Goal: Check status

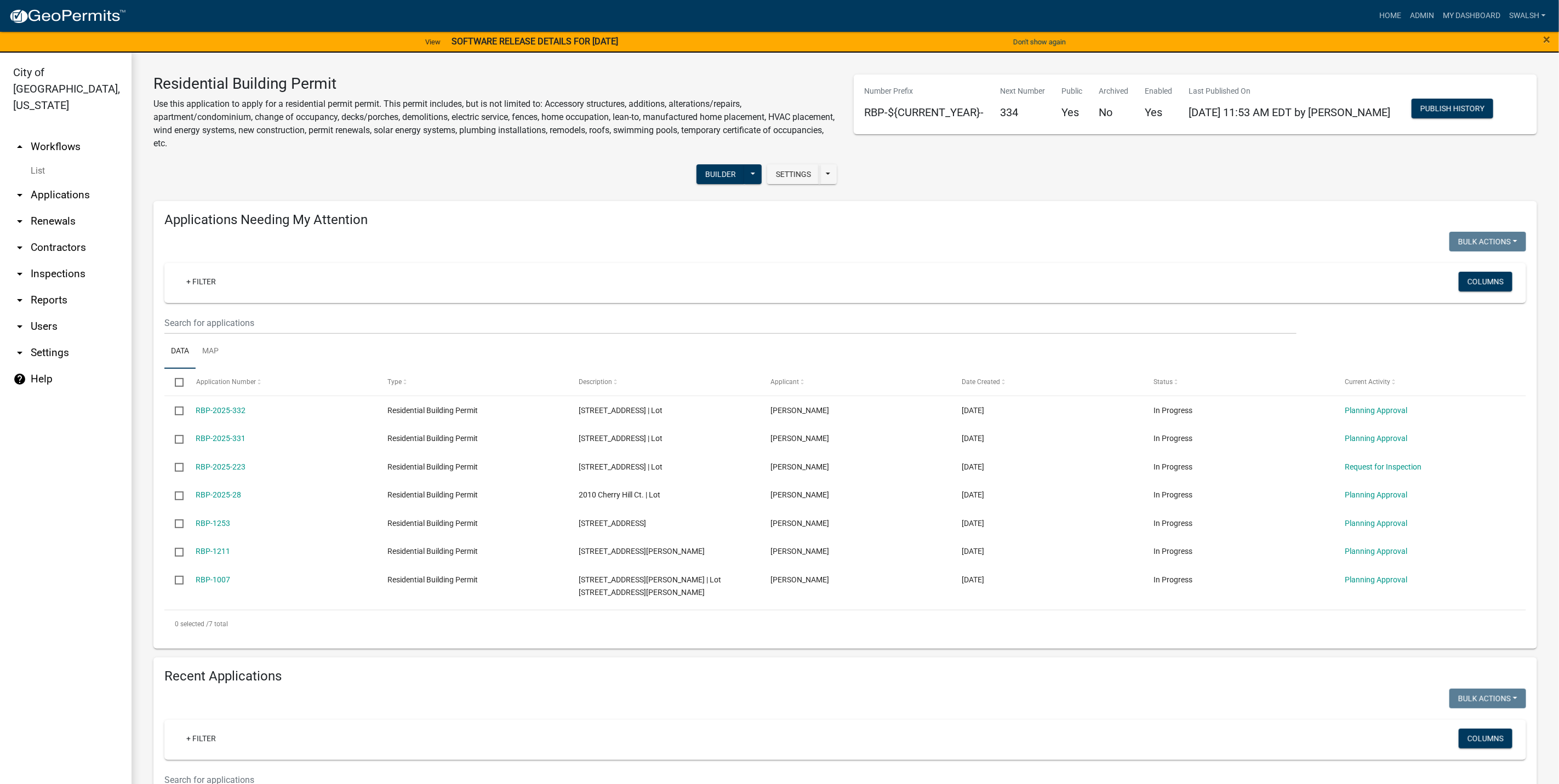
click at [52, 182] on link "arrow_drop_down Applications" at bounding box center [65, 195] width 131 height 26
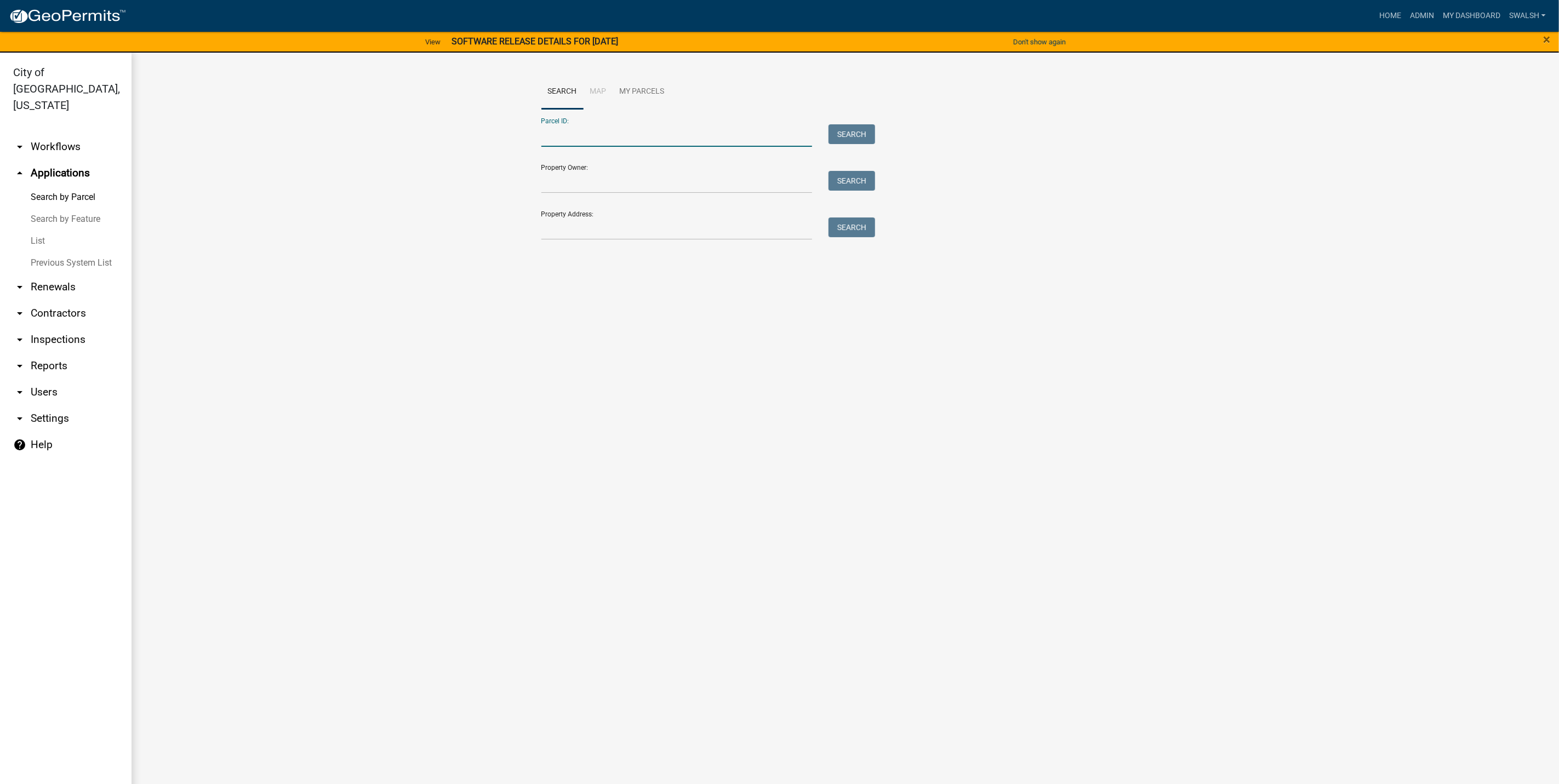
click at [654, 135] on input "Parcel ID:" at bounding box center [677, 136] width 271 height 23
paste input "10-42-02-400-093.000-039"
type input "10-42-02-400-093.000-039"
click at [861, 134] on button "Search" at bounding box center [851, 134] width 46 height 20
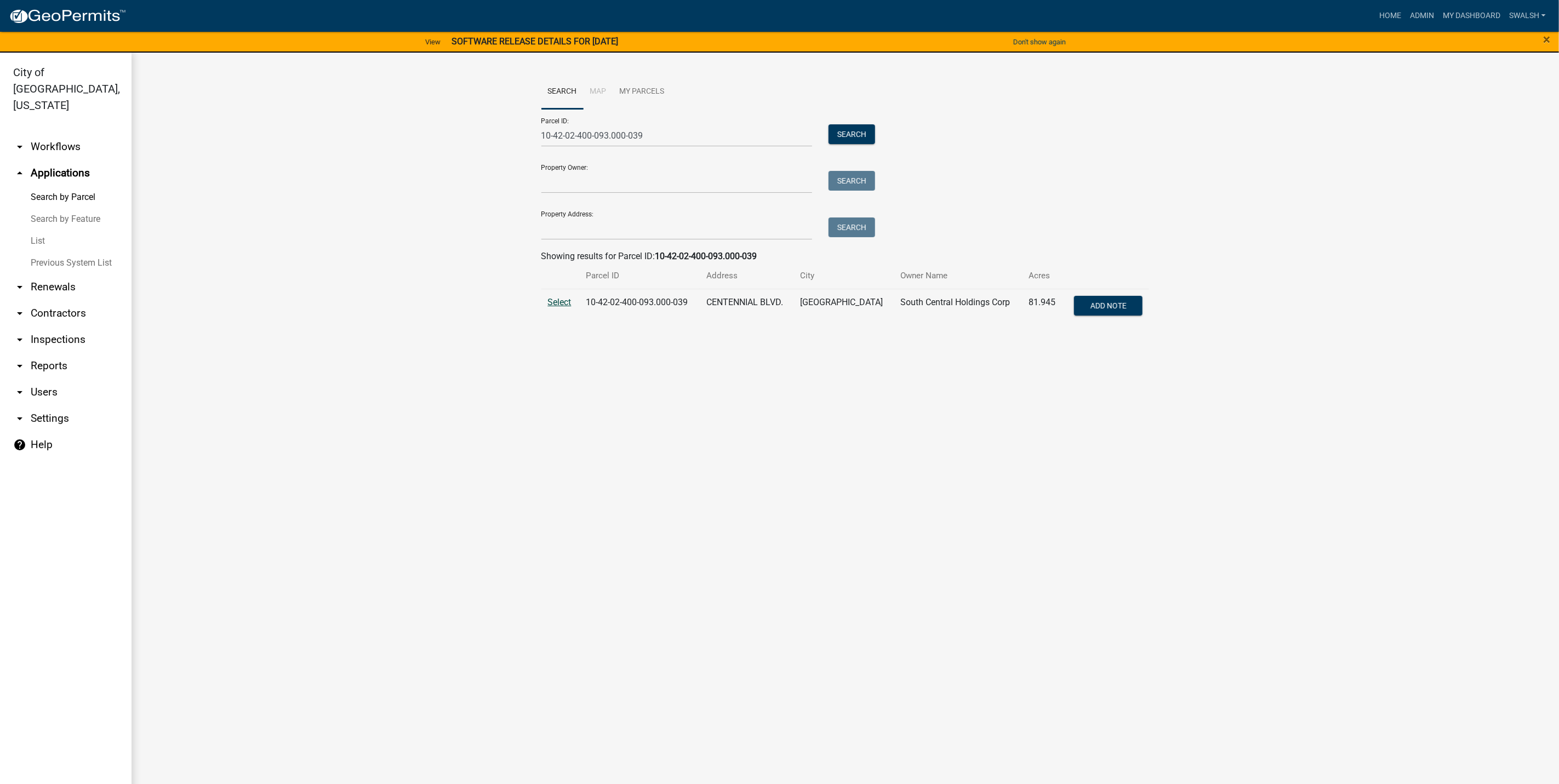
click at [564, 301] on span "Select" at bounding box center [560, 302] width 24 height 10
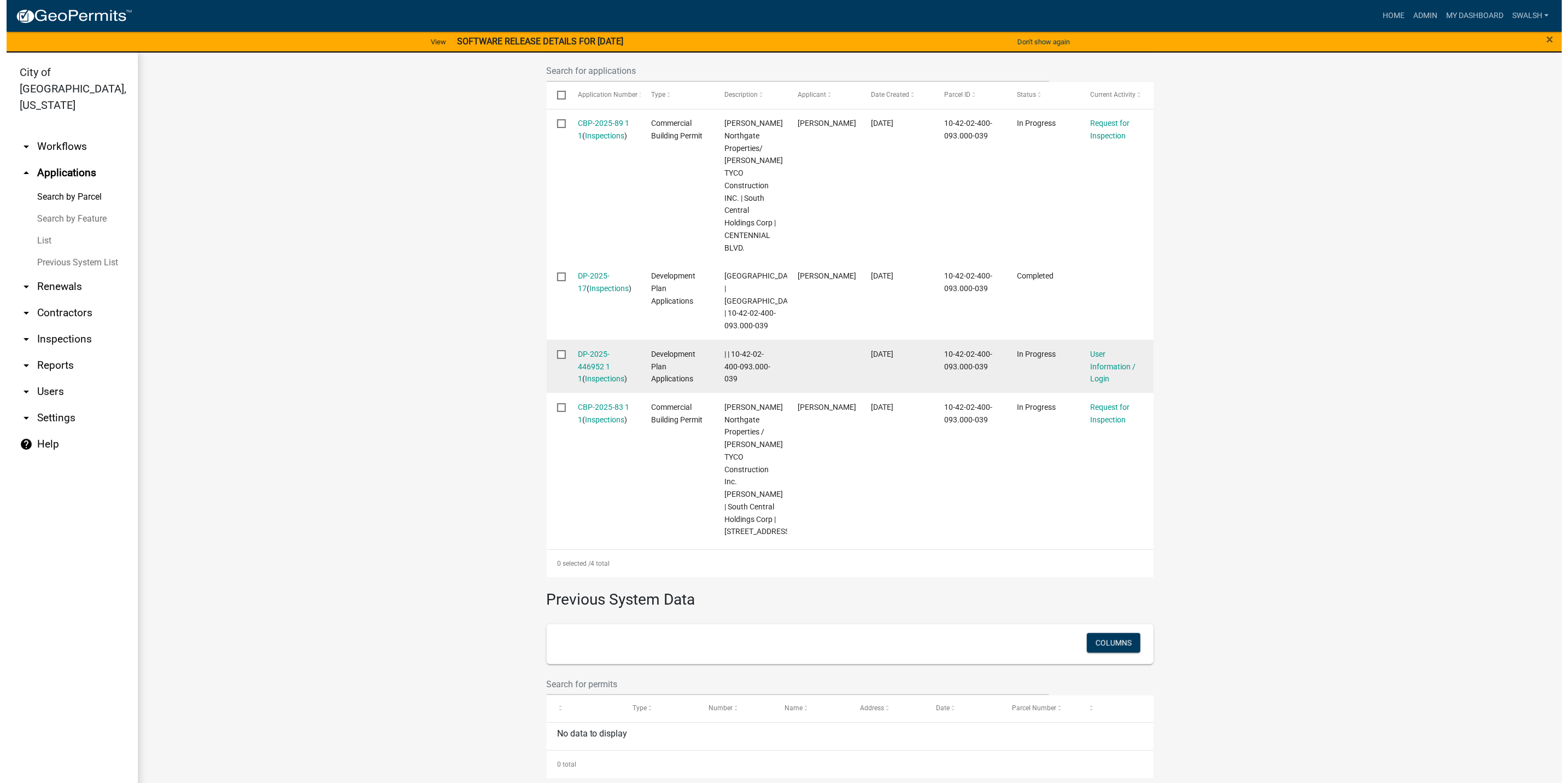
scroll to position [325, 0]
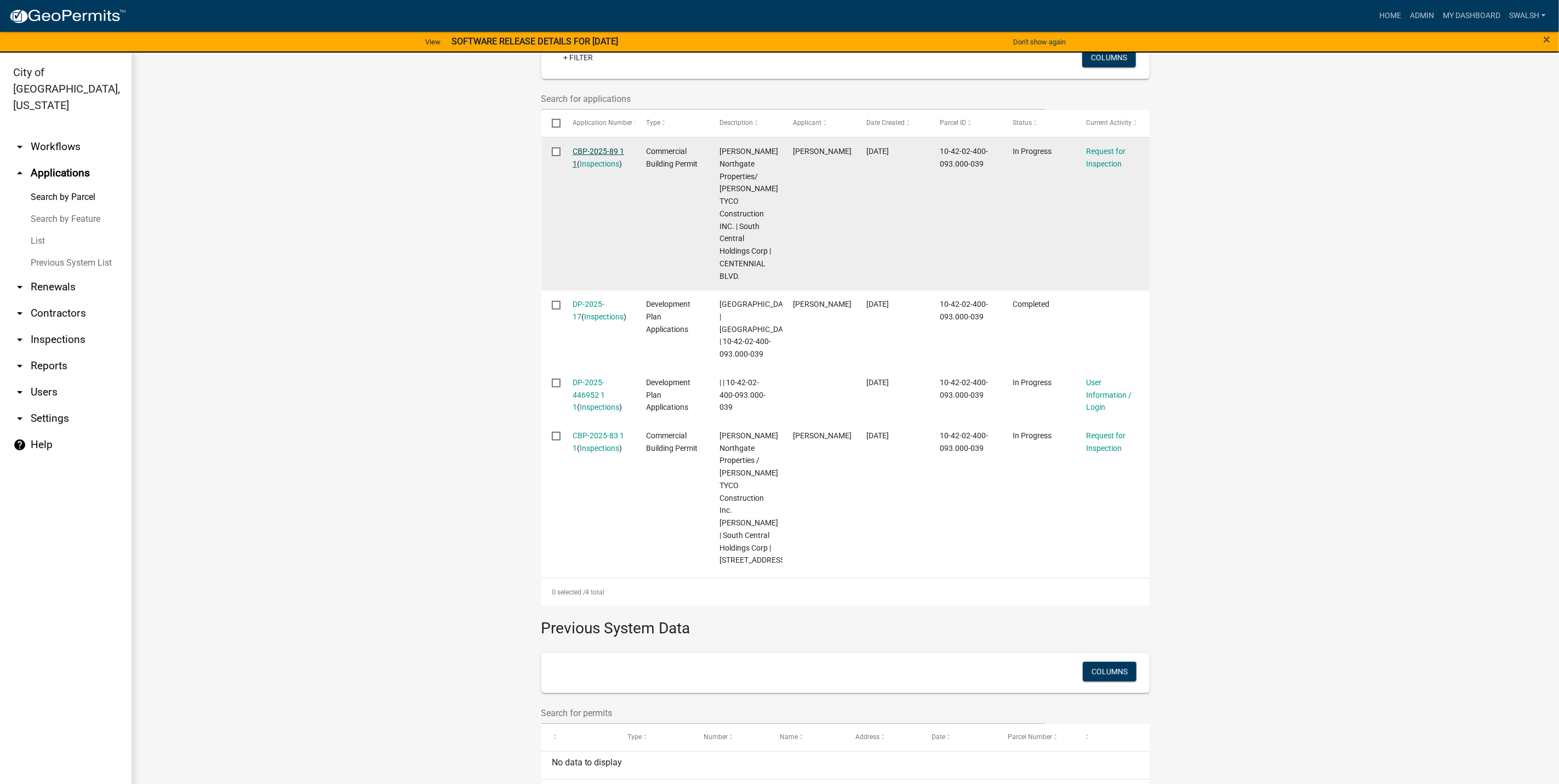
click at [595, 148] on link "CBP-2025-89 1 1" at bounding box center [598, 158] width 52 height 22
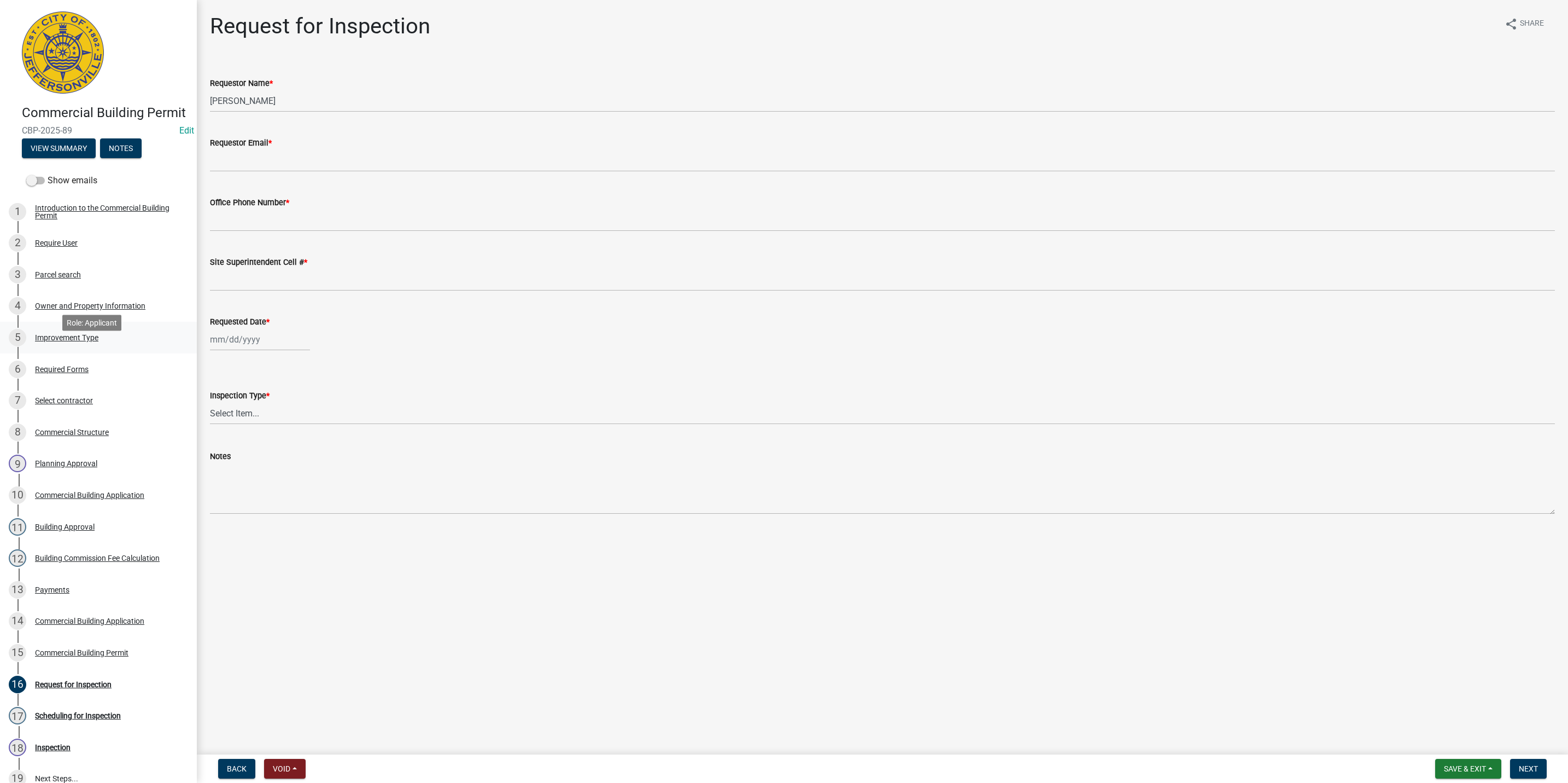
click at [106, 347] on div "5 Improvement Type" at bounding box center [93, 337] width 170 height 18
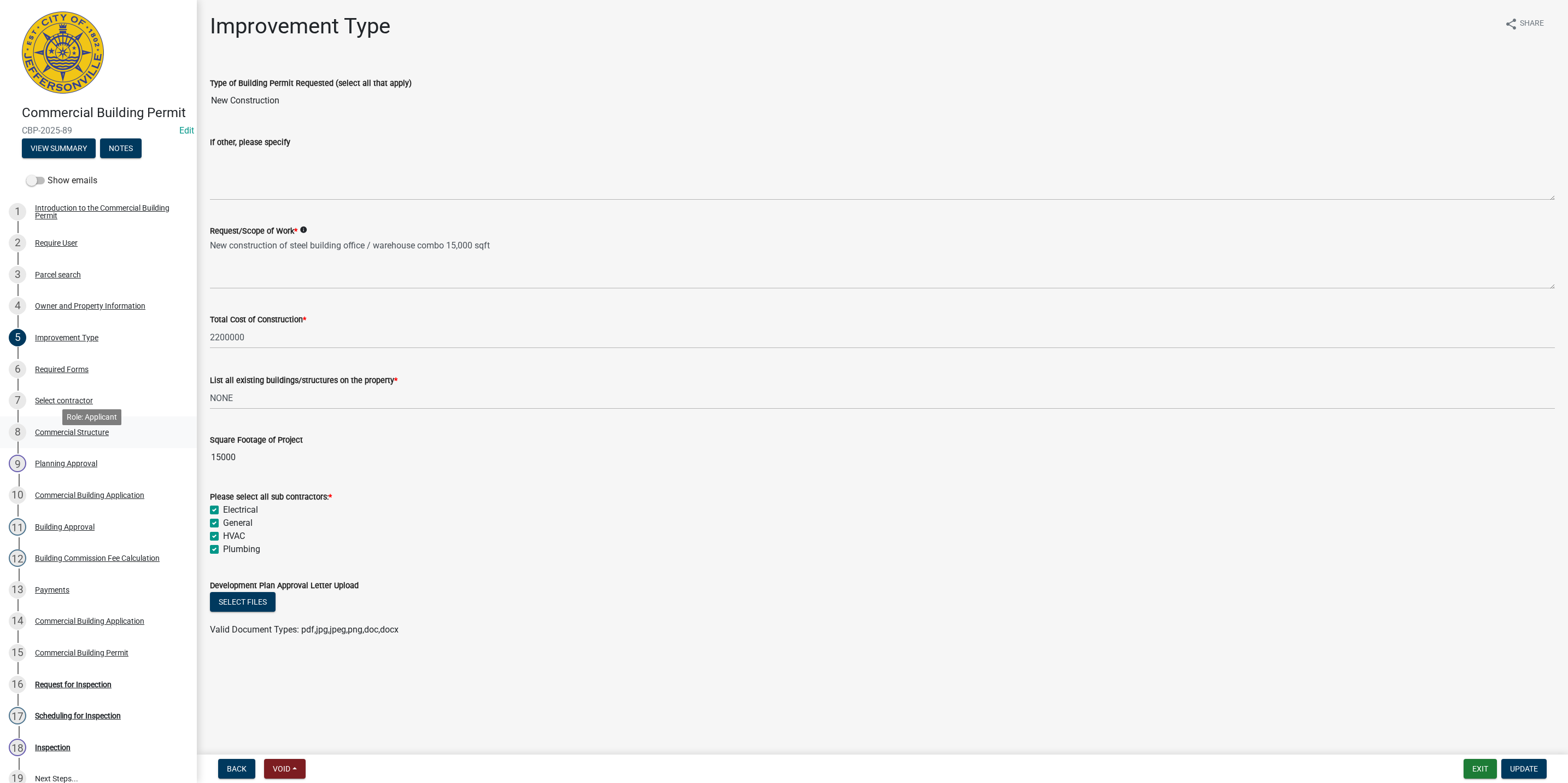
click at [121, 441] on div "8 Commercial Structure" at bounding box center [93, 432] width 170 height 18
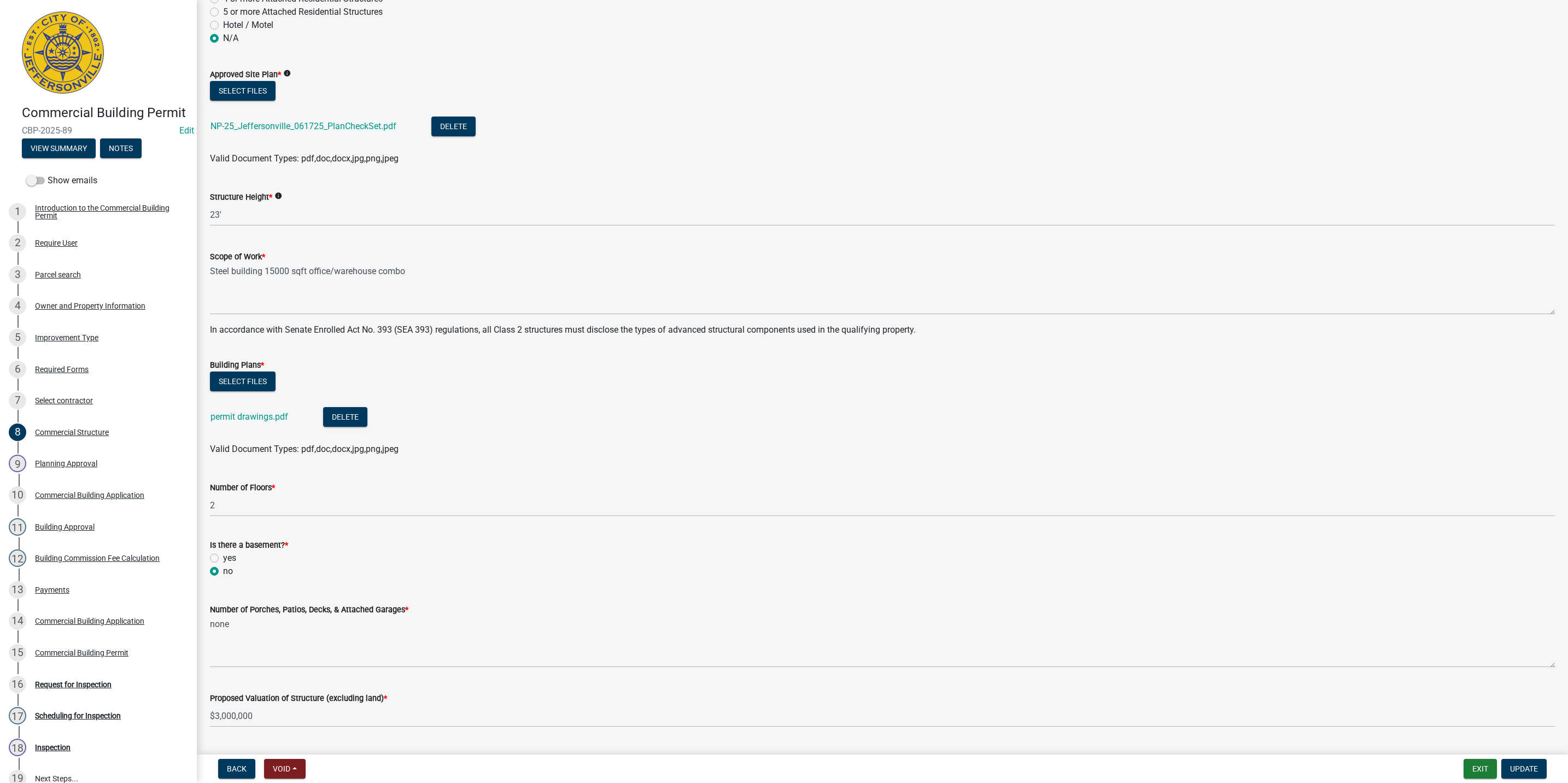
scroll to position [104, 0]
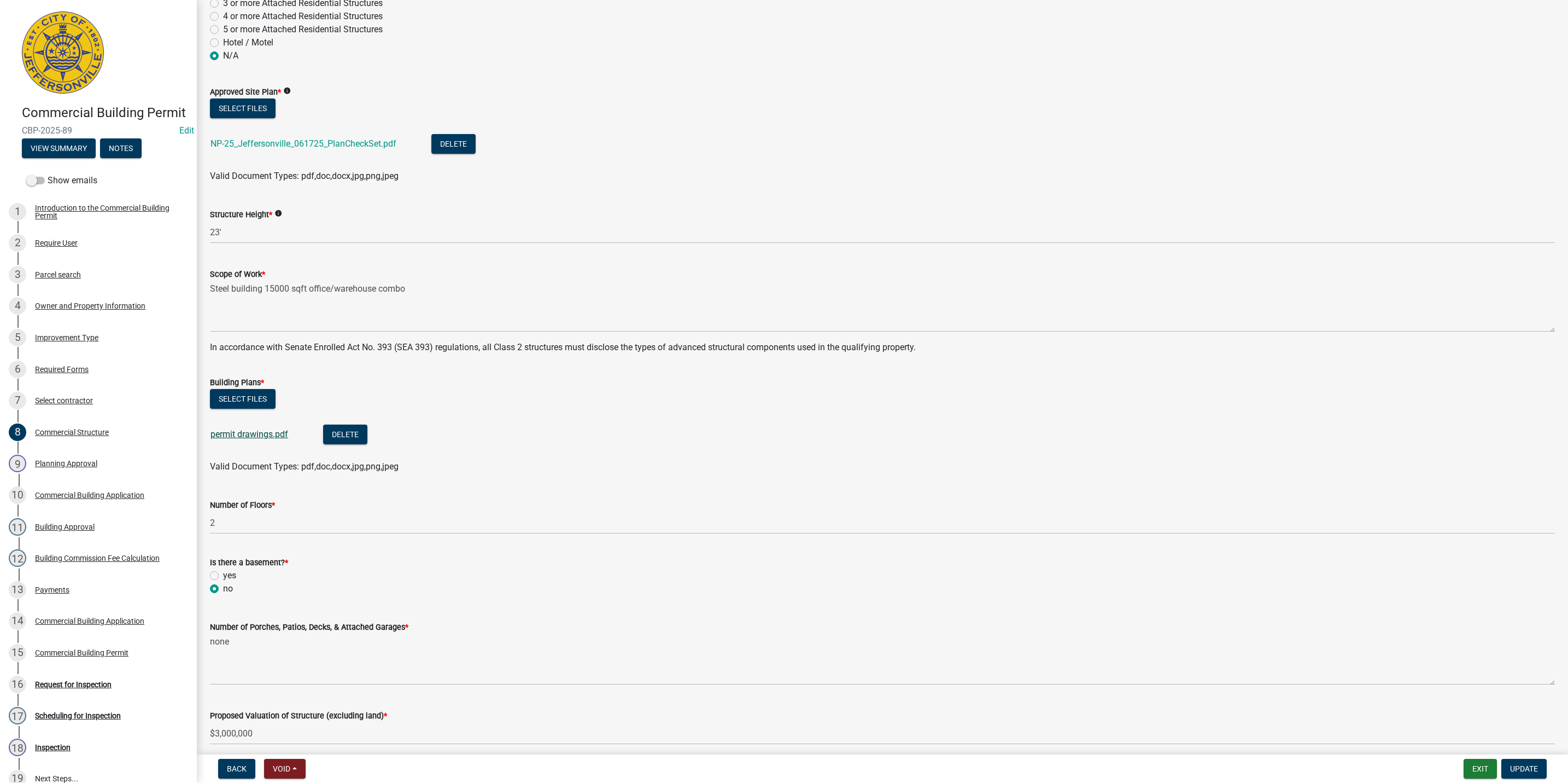
click at [265, 430] on link "permit drawings.pdf" at bounding box center [250, 433] width 77 height 10
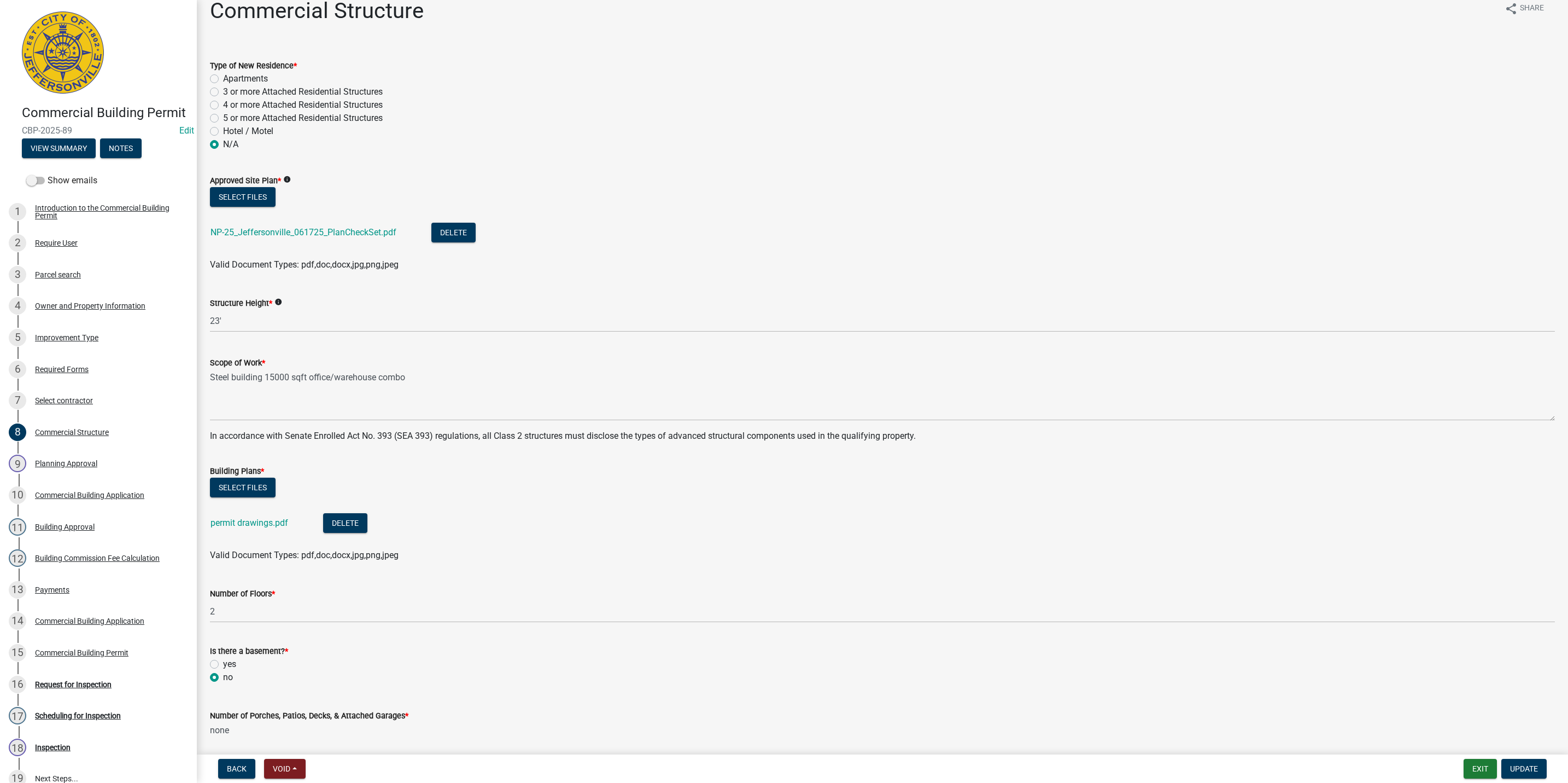
scroll to position [0, 0]
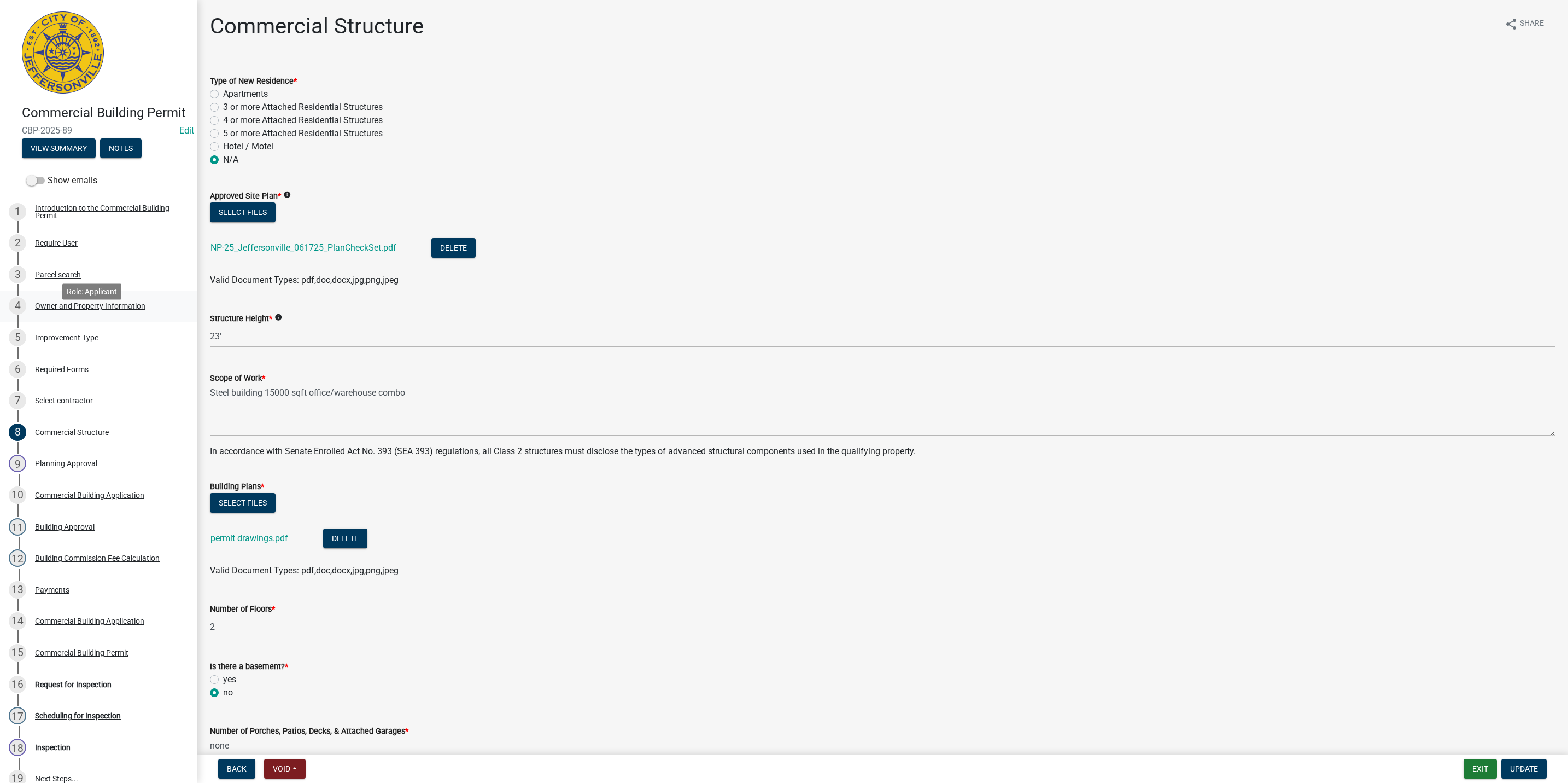
click at [138, 310] on div "Owner and Property Information" at bounding box center [89, 306] width 110 height 8
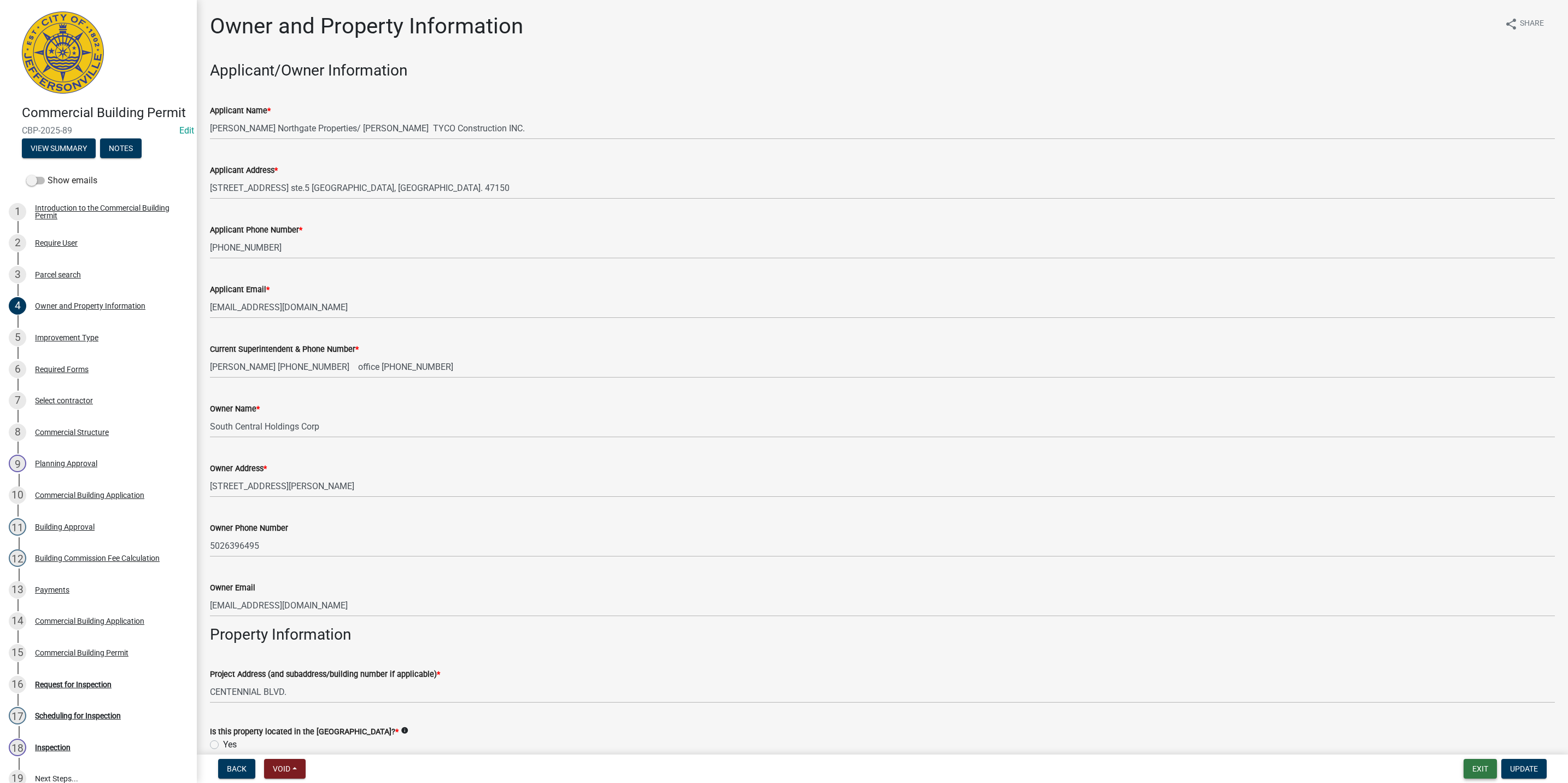
click at [1490, 774] on button "Exit" at bounding box center [1479, 768] width 33 height 20
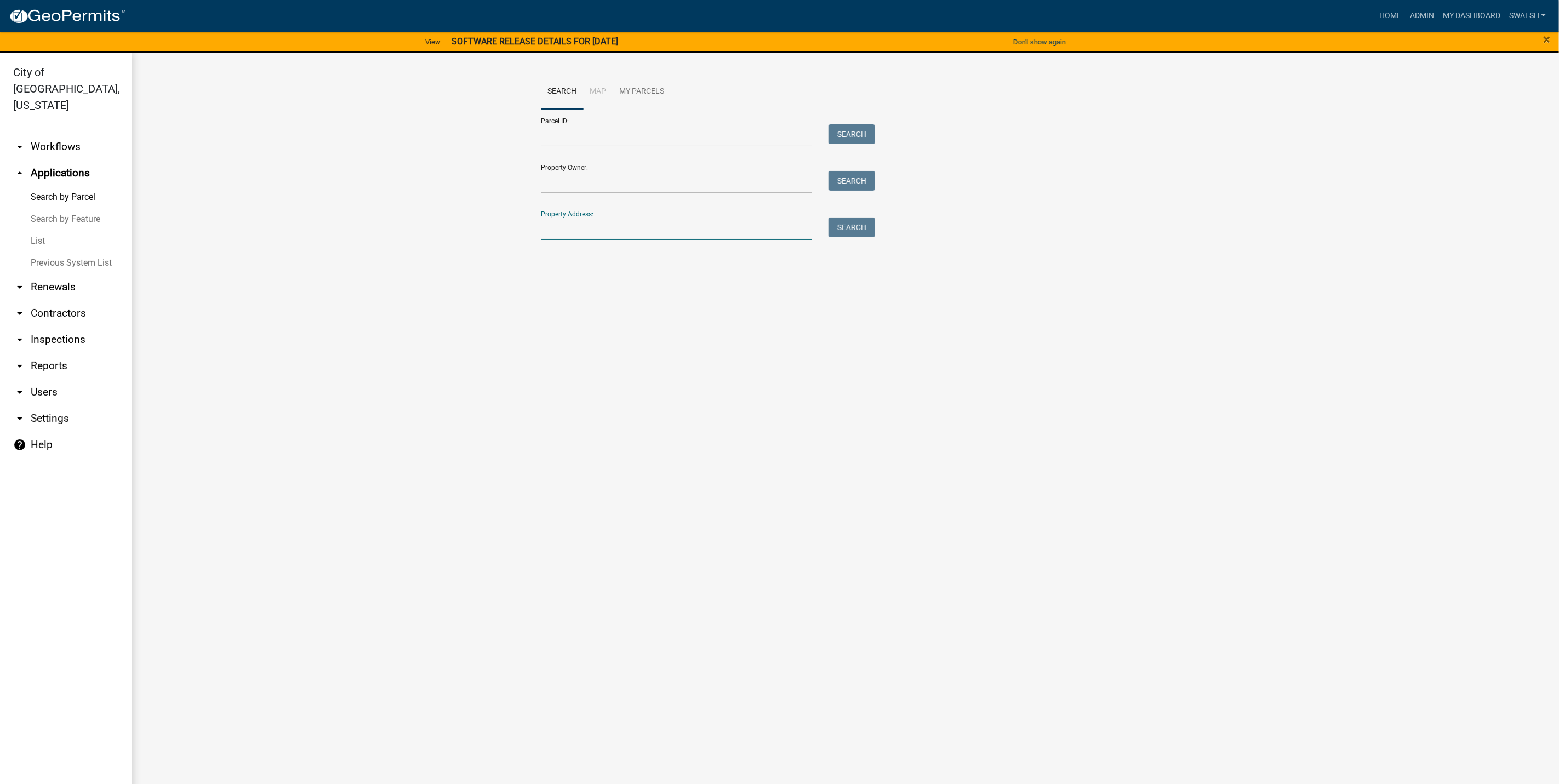
click at [630, 218] on input "Property Address:" at bounding box center [677, 229] width 271 height 23
click at [590, 130] on input "Parcel ID:" at bounding box center [677, 136] width 271 height 23
paste input "10-42-02-400-093.000-039"
type input "10-42-02-400-093.000-039"
click at [840, 143] on button "Search" at bounding box center [851, 134] width 46 height 20
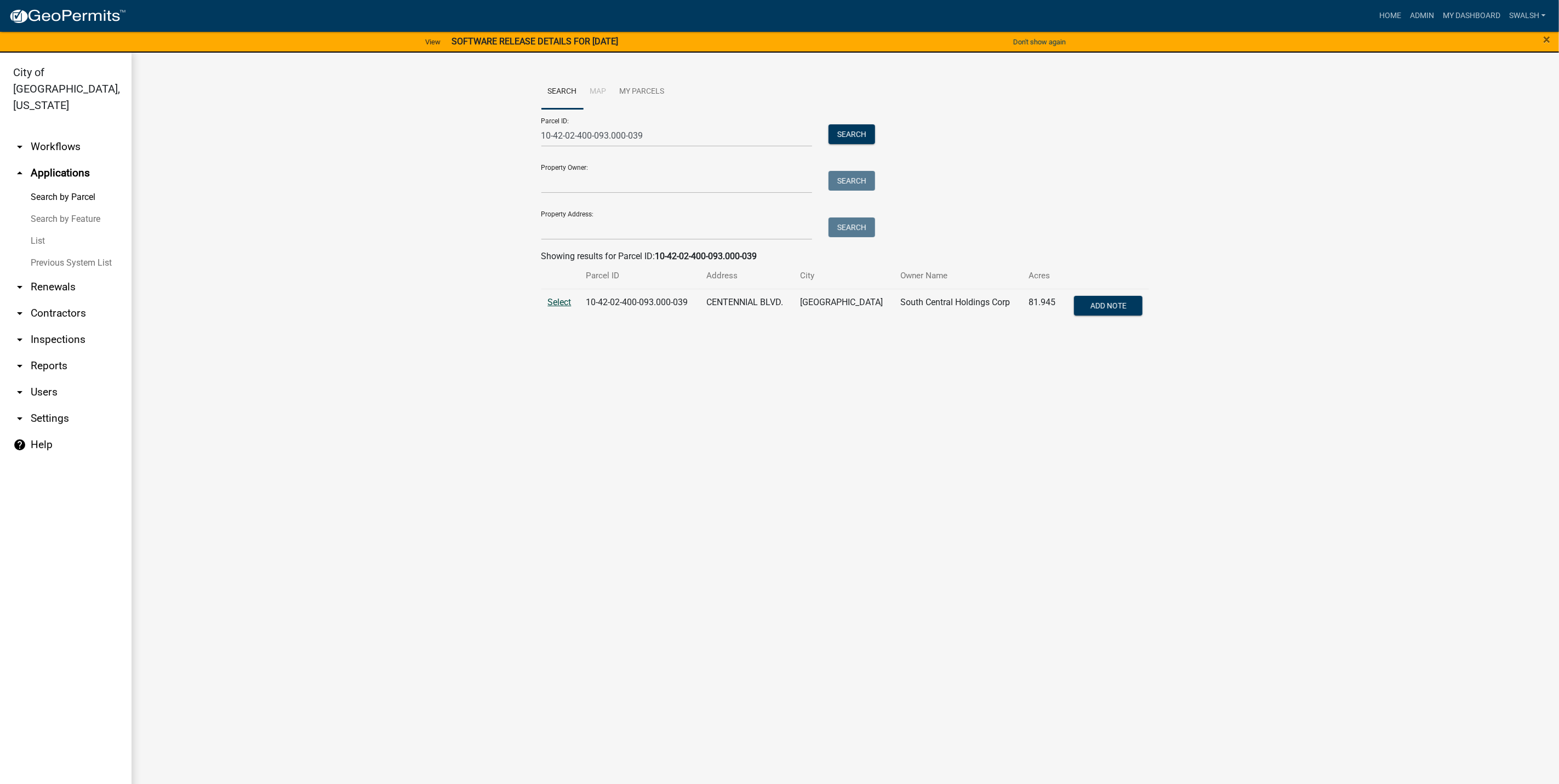
click at [565, 297] on span "Select" at bounding box center [560, 302] width 24 height 10
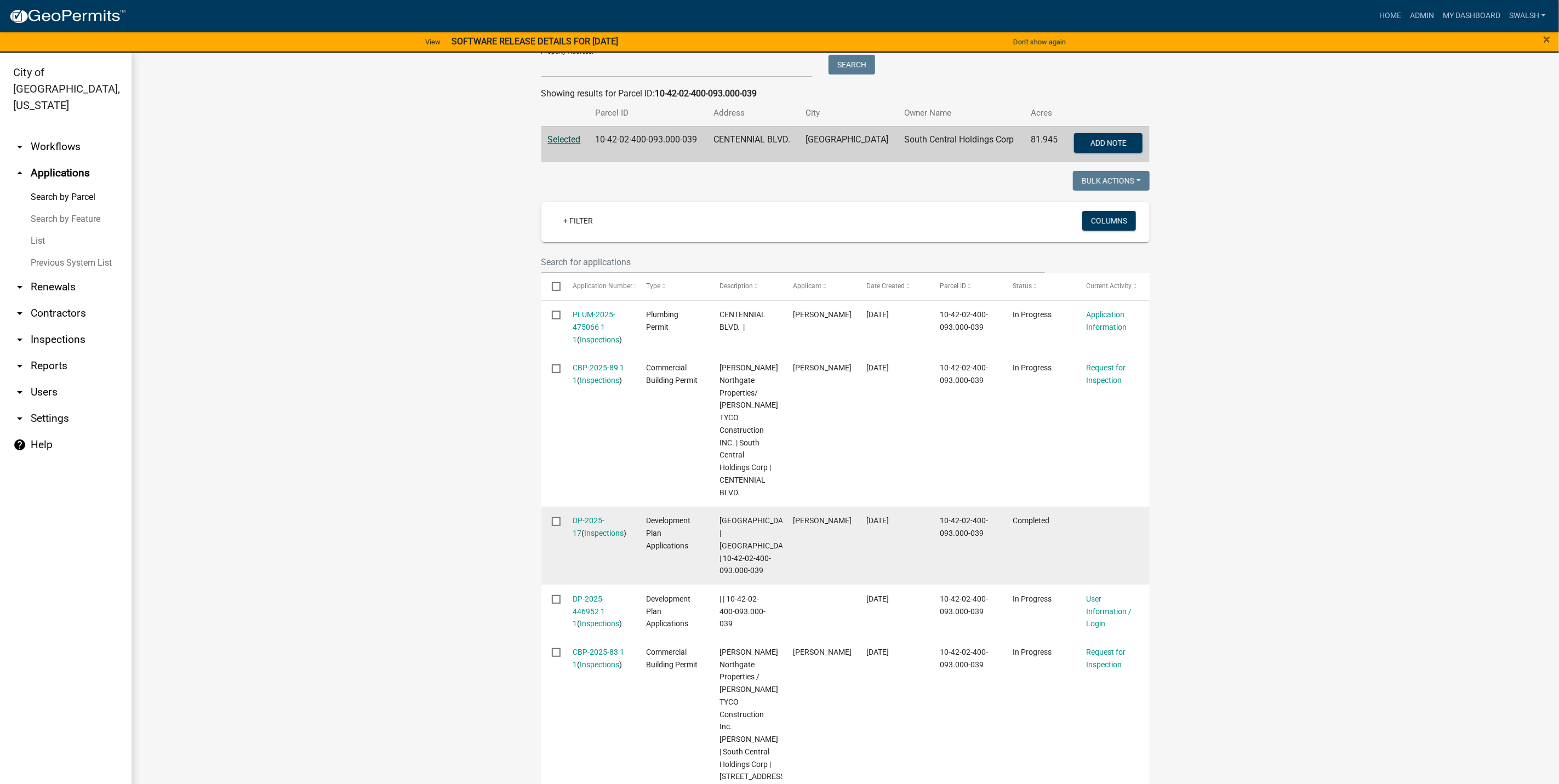
scroll to position [164, 0]
click at [576, 515] on link "DP-2025-17" at bounding box center [589, 525] width 32 height 22
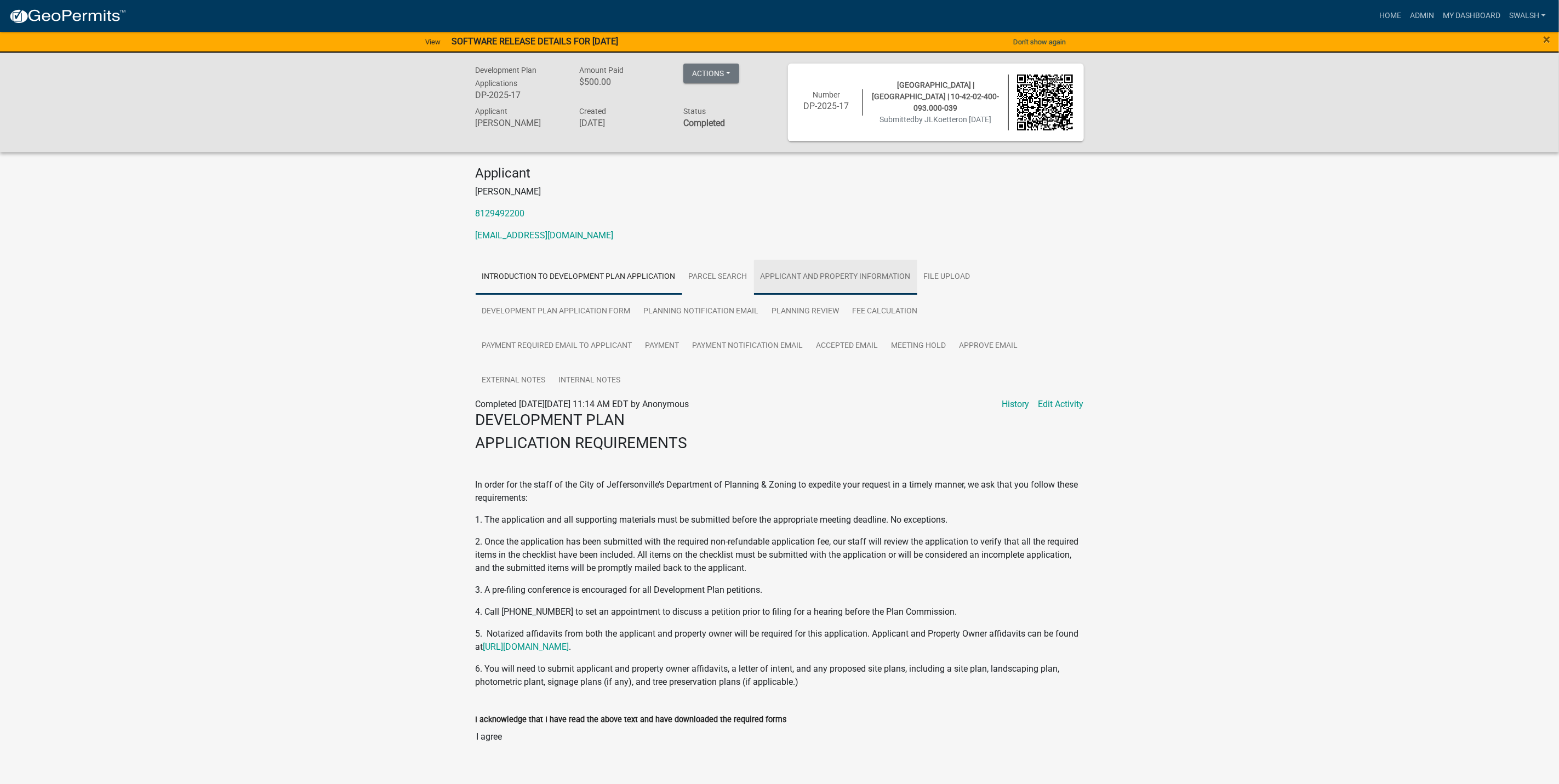
click at [806, 281] on link "Applicant and Property Information" at bounding box center [835, 276] width 163 height 35
